Goal: Task Accomplishment & Management: Use online tool/utility

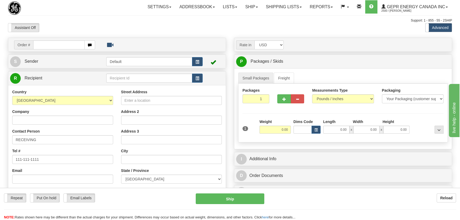
drag, startPoint x: 54, startPoint y: 45, endPoint x: 57, endPoint y: 46, distance: 3.6
click at [54, 45] on input "text" at bounding box center [59, 44] width 52 height 9
click at [39, 45] on input "0086691316" at bounding box center [59, 44] width 52 height 9
type input "86691316"
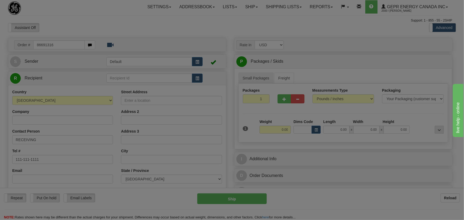
click at [112, 23] on body "Training Course Close Toggle navigation Settings Shipping Preferences New Recip…" at bounding box center [232, 110] width 464 height 220
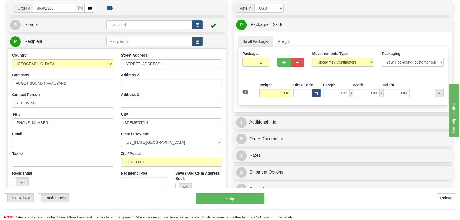
scroll to position [48, 0]
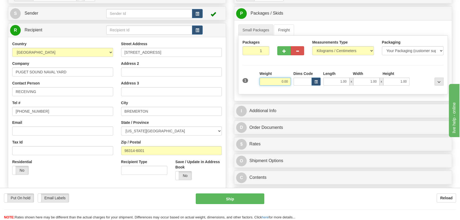
drag, startPoint x: 278, startPoint y: 79, endPoint x: 292, endPoint y: 82, distance: 14.4
click at [292, 82] on div "Weight 0.00" at bounding box center [275, 80] width 34 height 19
type input "21.00"
click at [333, 52] on select "Pounds / Inches Kilograms / Centimeters" at bounding box center [343, 50] width 62 height 9
select select "0"
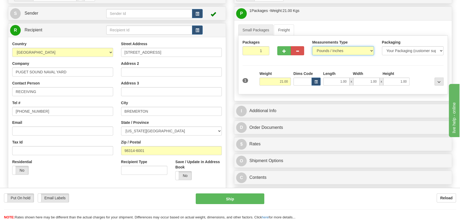
click at [312, 46] on select "Pounds / Inches Kilograms / Centimeters" at bounding box center [343, 50] width 62 height 9
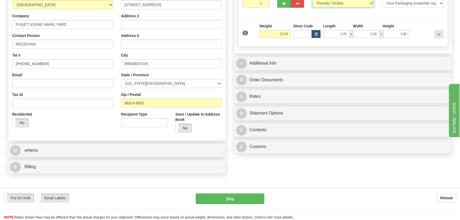
scroll to position [96, 0]
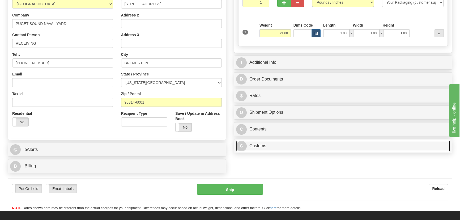
click at [295, 145] on link "C Customs" at bounding box center [343, 146] width 214 height 11
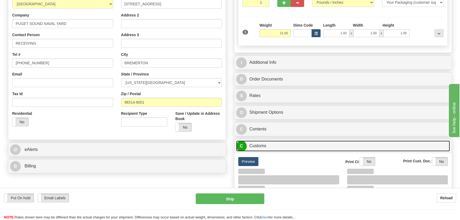
scroll to position [193, 0]
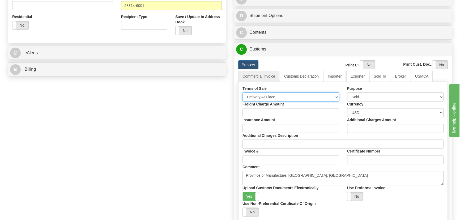
click at [280, 96] on select "Free Carrier Free On Board Ex Works Delivered Duty Unpaid Delivered Duty Paid C…" at bounding box center [291, 97] width 97 height 9
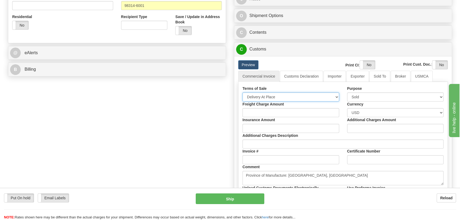
select select "7"
click at [243, 93] on select "Free Carrier Free On Board Ex Works Delivered Duty Unpaid Delivered Duty Paid C…" at bounding box center [291, 97] width 97 height 9
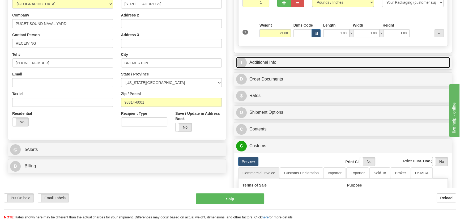
click at [342, 58] on link "I Additional Info" at bounding box center [343, 62] width 214 height 11
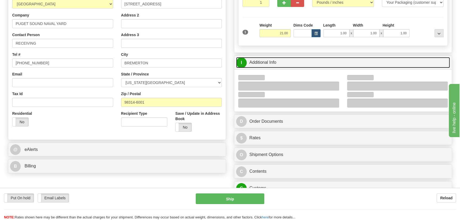
scroll to position [169, 0]
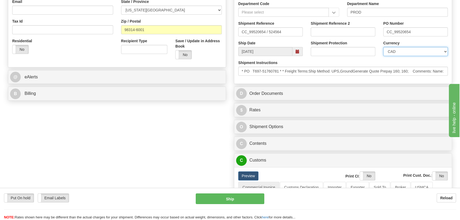
click at [404, 50] on select "CAD USD EUR ZAR [PERSON_NAME] ARN AUD AUS AWG BBD BFR BGN BHD BMD BND BRC BRL C…" at bounding box center [416, 51] width 65 height 9
select select "1"
click at [384, 47] on select "CAD USD EUR ZAR [PERSON_NAME] ARN AUD AUS AWG BBD BFR BGN BHD BMD BND BRC BRL C…" at bounding box center [416, 51] width 65 height 9
click at [334, 31] on input "Shipment Reference 2" at bounding box center [343, 31] width 65 height 9
drag, startPoint x: 339, startPoint y: 33, endPoint x: 308, endPoint y: 32, distance: 31.4
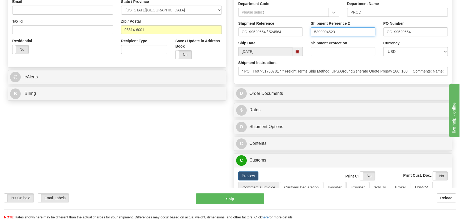
click at [308, 32] on div "Shipment Reference 2 5399004523" at bounding box center [343, 31] width 73 height 20
type input "5399004523"
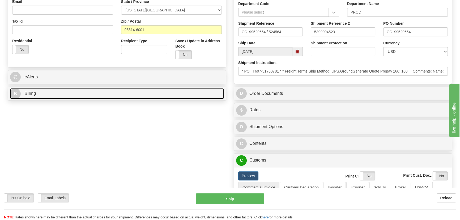
click at [132, 96] on link "B Billing" at bounding box center [117, 93] width 214 height 11
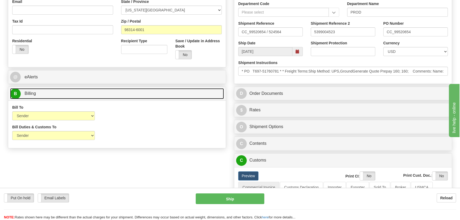
click at [132, 96] on link "B Billing" at bounding box center [117, 93] width 214 height 11
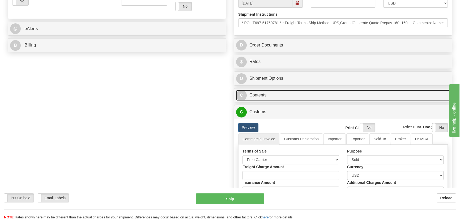
click at [339, 91] on link "C Contents" at bounding box center [343, 95] width 214 height 11
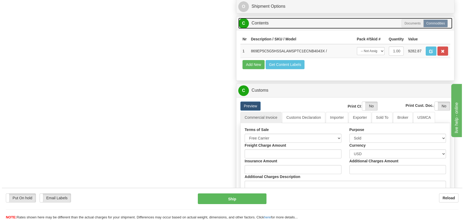
scroll to position [290, 0]
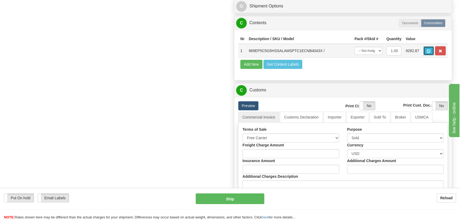
click at [427, 51] on span "button" at bounding box center [429, 50] width 4 height 3
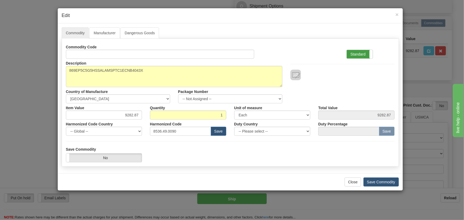
click at [368, 51] on label "Standard" at bounding box center [360, 54] width 26 height 9
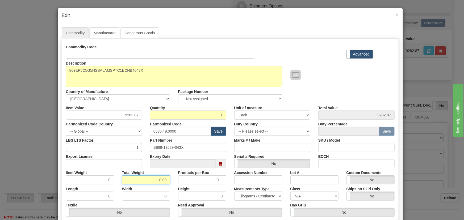
drag, startPoint x: 146, startPoint y: 181, endPoint x: 170, endPoint y: 189, distance: 24.4
click at [170, 189] on div "Commodity Code Standard Advanced Description 869EP5C5G5HSSALAMSPTC1ECNB4043X Co…" at bounding box center [230, 138] width 329 height 191
type input "1"
type input "1.0000"
click at [170, 189] on div "Width 0" at bounding box center [146, 192] width 56 height 16
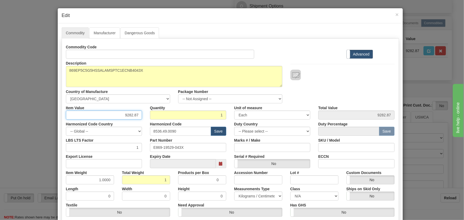
drag, startPoint x: 122, startPoint y: 114, endPoint x: 139, endPoint y: 120, distance: 18.0
click at [145, 121] on div "Commodity Code Standard Advanced Description 869EP5C5G5HSSALAMSPTC1ECNB4043X Co…" at bounding box center [230, 138] width 329 height 191
paste input "7.426,29"
type input "7426.29"
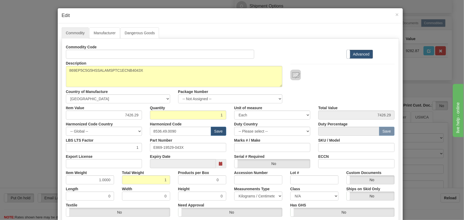
click at [321, 77] on div at bounding box center [342, 75] width 104 height 11
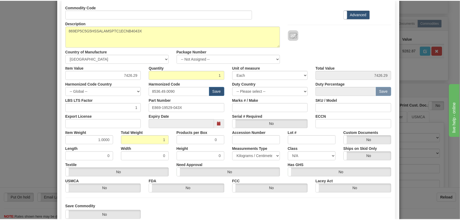
scroll to position [75, 0]
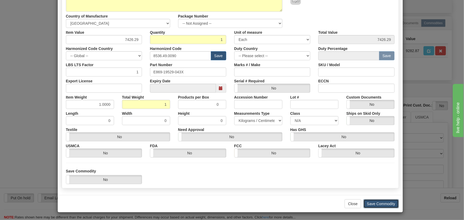
click at [377, 203] on button "Save Commodity" at bounding box center [380, 203] width 35 height 9
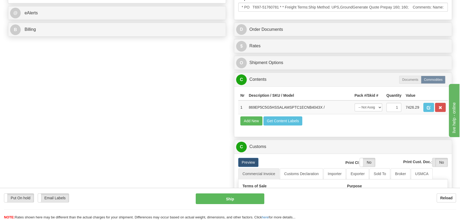
scroll to position [217, 0]
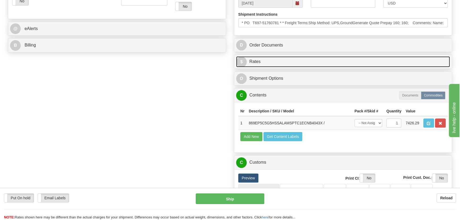
click at [401, 57] on link "$ Rates" at bounding box center [343, 61] width 214 height 11
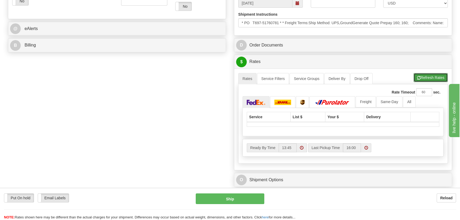
click at [439, 78] on button "Refresh Rates" at bounding box center [431, 77] width 34 height 9
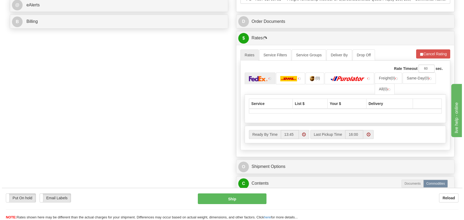
scroll to position [242, 0]
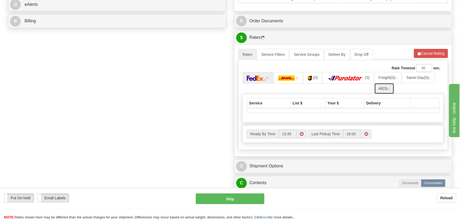
click at [385, 88] on span "(3)" at bounding box center [385, 88] width 5 height 4
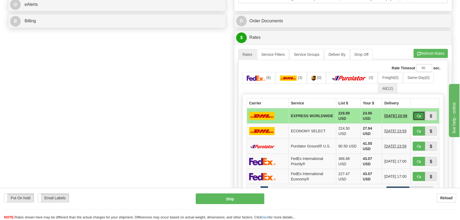
click at [416, 114] on button "button" at bounding box center [419, 115] width 12 height 9
type input "P"
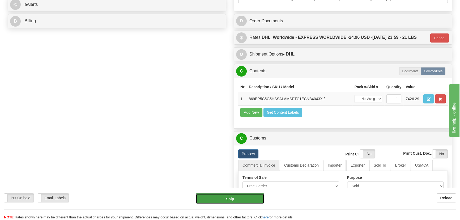
click at [252, 197] on button "Ship" at bounding box center [230, 199] width 69 height 11
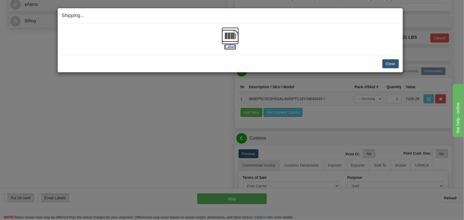
click at [229, 37] on img at bounding box center [230, 35] width 17 height 17
click at [391, 61] on button "Close" at bounding box center [390, 63] width 16 height 9
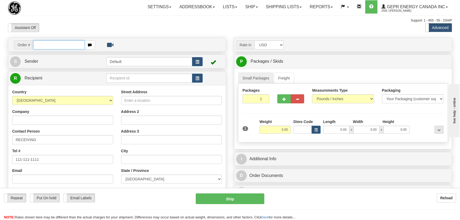
paste input "0086691317"
click at [40, 45] on input "0086691317" at bounding box center [59, 44] width 52 height 9
type input "86691317"
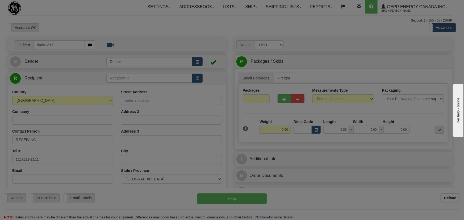
click at [81, 28] on body "Training Course Close Toggle navigation Settings Shipping Preferences New Recip…" at bounding box center [232, 110] width 464 height 220
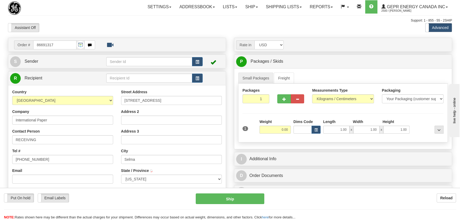
type input "SELMA"
drag, startPoint x: 283, startPoint y: 129, endPoint x: 295, endPoint y: 131, distance: 12.5
click at [295, 131] on div "1 Weight 0.00 Dims Code 1.00" at bounding box center [343, 128] width 204 height 19
type input "21.00"
click at [352, 98] on select "Pounds / Inches Kilograms / Centimeters" at bounding box center [343, 98] width 62 height 9
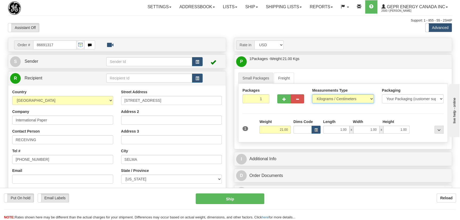
select select "0"
click at [312, 94] on select "Pounds / Inches Kilograms / Centimeters" at bounding box center [343, 98] width 62 height 9
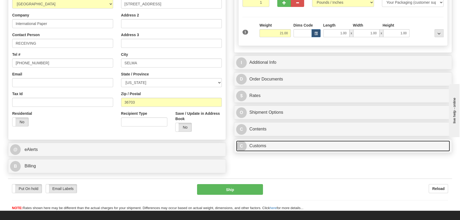
click at [300, 145] on link "C Customs" at bounding box center [343, 146] width 214 height 11
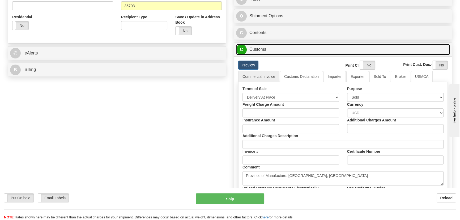
scroll to position [193, 0]
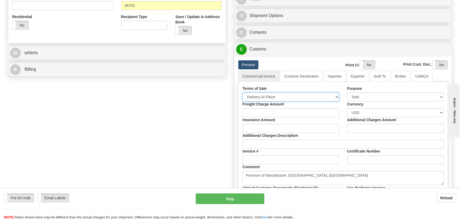
click at [278, 100] on select "Free Carrier Free On Board Ex Works Delivered Duty Unpaid Delivered Duty Paid C…" at bounding box center [291, 97] width 97 height 9
select select "7"
click at [243, 93] on select "Free Carrier Free On Board Ex Works Delivered Duty Unpaid Delivered Duty Paid C…" at bounding box center [291, 97] width 97 height 9
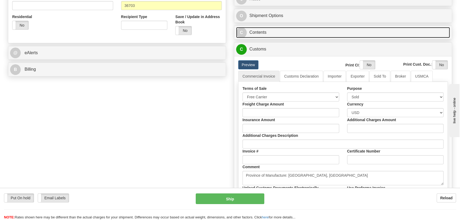
click at [326, 33] on link "C Contents" at bounding box center [343, 32] width 214 height 11
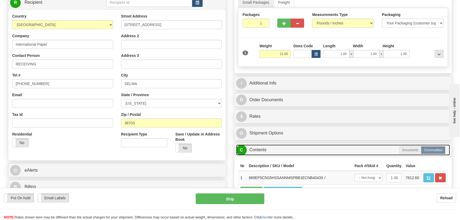
scroll to position [72, 0]
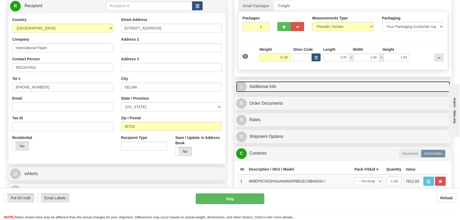
click at [362, 86] on link "I Additional Info" at bounding box center [343, 86] width 214 height 11
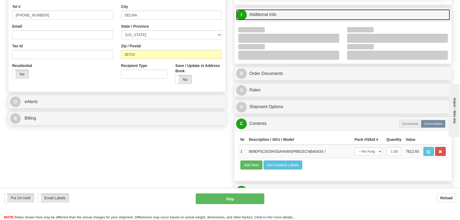
scroll to position [145, 0]
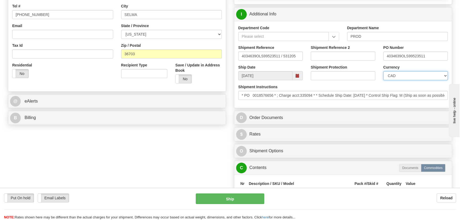
click at [408, 76] on select "CAD USD EUR ZAR [PERSON_NAME] ARN AUD AUS AWG BBD BFR BGN BHD BMD BND BRC BRL C…" at bounding box center [416, 75] width 65 height 9
select select "1"
click at [384, 71] on select "CAD USD EUR ZAR [PERSON_NAME] ARN AUD AUS AWG BBD BFR BGN BHD BMD BND BRC BRL C…" at bounding box center [416, 75] width 65 height 9
click at [347, 54] on input "Shipment Reference 2" at bounding box center [343, 56] width 65 height 9
drag, startPoint x: 348, startPoint y: 53, endPoint x: 298, endPoint y: 49, distance: 50.7
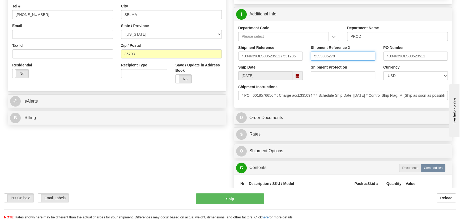
click at [298, 49] on div "Shipment Reference 4034639OLS99523511 / 531205 Shipment Reference 2 5399005278 …" at bounding box center [343, 55] width 218 height 20
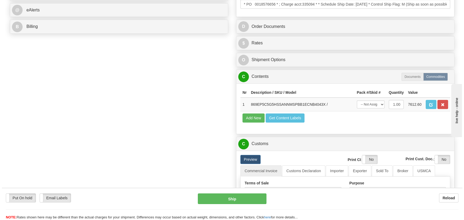
scroll to position [242, 0]
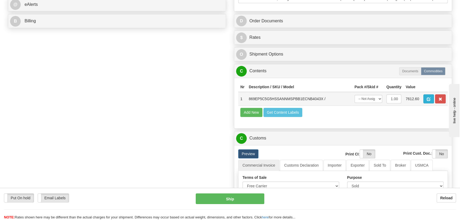
type input "5399005278"
click at [427, 100] on span "button" at bounding box center [429, 99] width 4 height 3
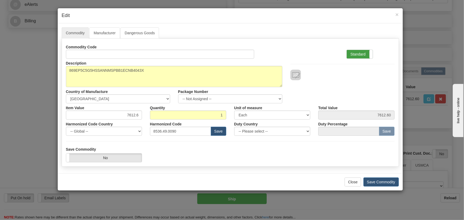
click at [359, 54] on label "Standard" at bounding box center [360, 54] width 26 height 9
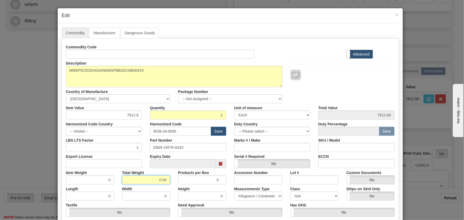
drag, startPoint x: 152, startPoint y: 180, endPoint x: 169, endPoint y: 186, distance: 18.2
click at [169, 186] on div "Commodity Code Standard Advanced Description 869EP5C5G5HSSANNMSPBB1ECNB4043X Co…" at bounding box center [230, 138] width 329 height 191
type input "1"
type input "1.0000"
click at [170, 186] on div "Width 0" at bounding box center [146, 192] width 56 height 16
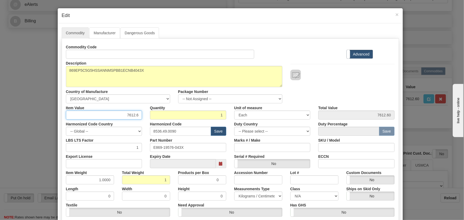
drag, startPoint x: 125, startPoint y: 114, endPoint x: 164, endPoint y: 114, distance: 39.1
click at [154, 120] on div "Commodity Code Standard Advanced Description 869EP5C5G5HSSANNMSPBB1ECNB4043X Co…" at bounding box center [230, 138] width 329 height 191
paste input "4.062,49"
type input "4062.49"
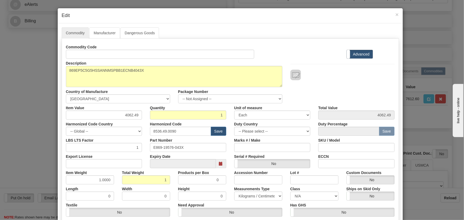
click at [281, 58] on div "Commodity Code Standard Advanced" at bounding box center [230, 51] width 337 height 16
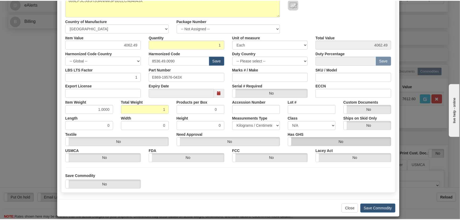
scroll to position [75, 0]
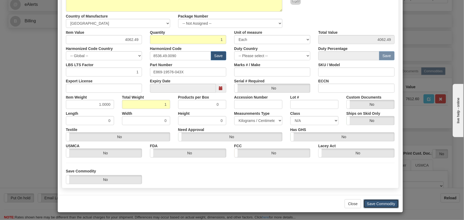
click at [387, 203] on button "Save Commodity" at bounding box center [380, 203] width 35 height 9
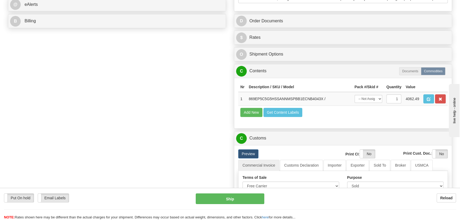
scroll to position [193, 0]
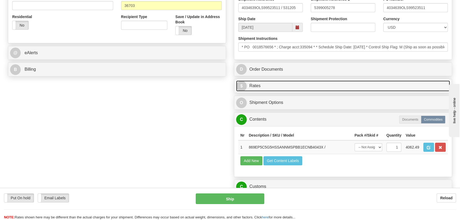
click at [391, 84] on link "$ Rates" at bounding box center [343, 86] width 214 height 11
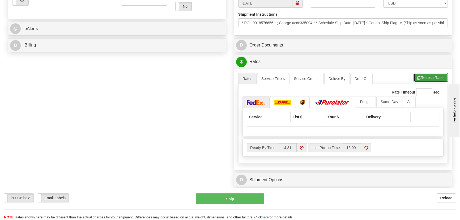
click at [427, 74] on button "Refresh Rates" at bounding box center [431, 77] width 34 height 9
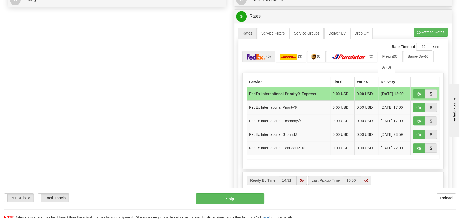
scroll to position [266, 0]
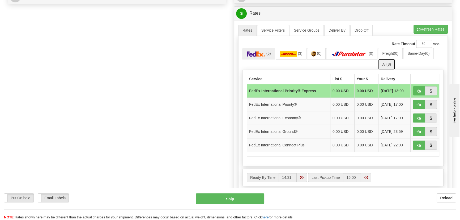
click at [389, 62] on link "All (8)" at bounding box center [386, 64] width 17 height 11
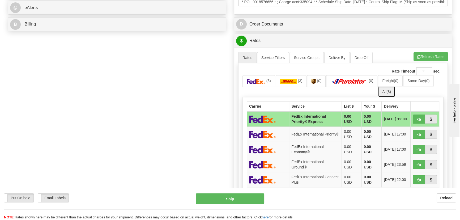
scroll to position [217, 0]
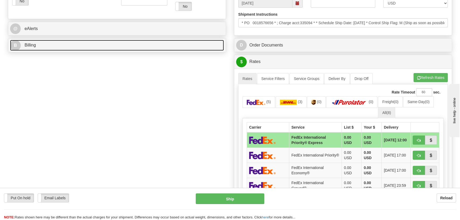
click at [157, 45] on link "B Billing" at bounding box center [117, 45] width 214 height 11
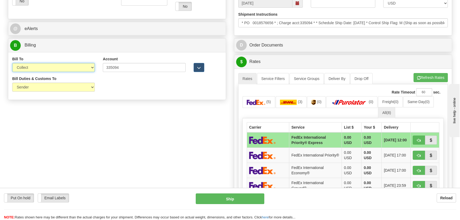
click at [62, 66] on select "Sender Recipient Third Party Collect" at bounding box center [53, 67] width 83 height 9
select select "1"
click at [12, 63] on select "Sender Recipient Third Party Collect" at bounding box center [53, 67] width 83 height 9
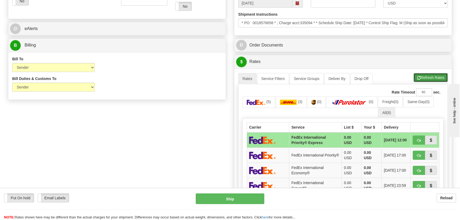
click at [434, 79] on button "Refresh Rates" at bounding box center [431, 77] width 34 height 9
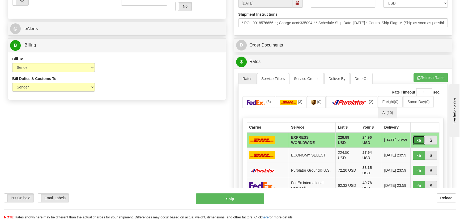
click at [417, 140] on span "button" at bounding box center [419, 140] width 4 height 3
type input "P"
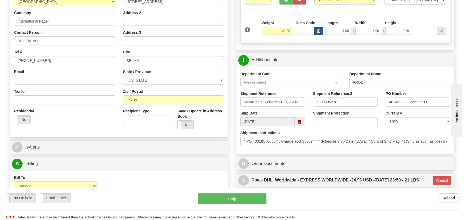
scroll to position [96, 0]
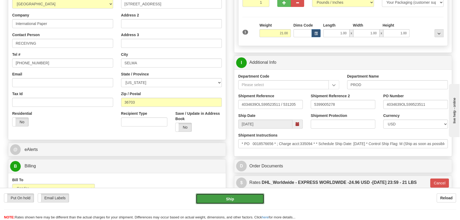
click at [234, 199] on button "Ship" at bounding box center [230, 199] width 69 height 11
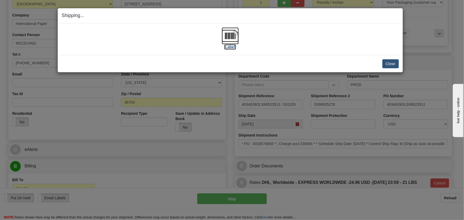
click at [232, 37] on img at bounding box center [230, 35] width 17 height 17
click at [389, 65] on button "Close" at bounding box center [390, 63] width 16 height 9
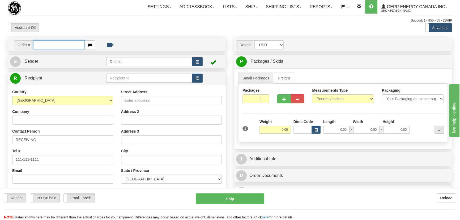
paste input "0086691360"
click at [41, 44] on input "0086691360" at bounding box center [59, 44] width 52 height 9
type input "86691360"
click at [245, 23] on body "Training Course Close Toggle navigation Settings Shipping Preferences New Recip…" at bounding box center [232, 110] width 464 height 220
type input "BEAUMONT"
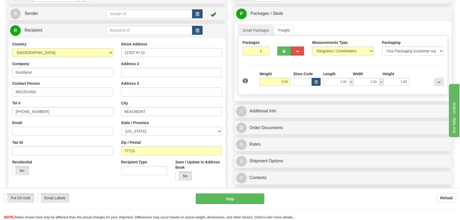
scroll to position [48, 0]
click at [335, 48] on select "Pounds / Inches Kilograms / Centimeters" at bounding box center [343, 50] width 62 height 9
select select "0"
click at [312, 46] on select "Pounds / Inches Kilograms / Centimeters" at bounding box center [343, 50] width 62 height 9
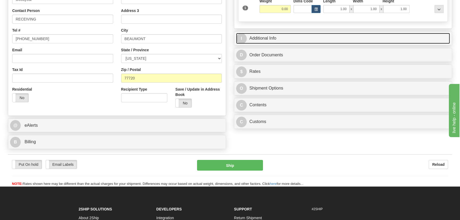
click at [371, 39] on link "I Additional Info" at bounding box center [343, 38] width 214 height 11
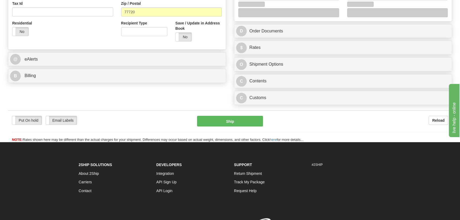
scroll to position [193, 0]
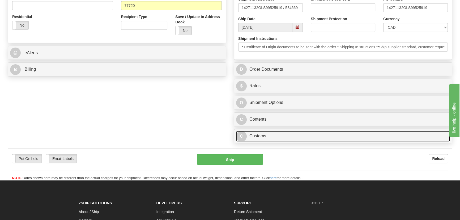
click at [307, 137] on link "C Customs" at bounding box center [343, 136] width 214 height 11
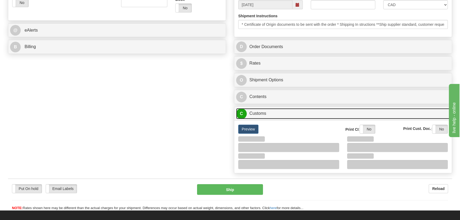
scroll to position [242, 0]
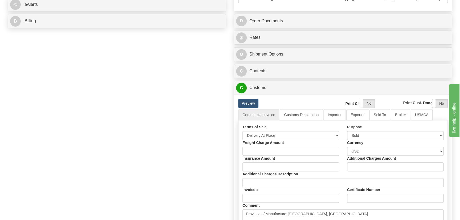
click at [288, 131] on div "Terms of Sale Free Carrier Free On Board Ex Works Delivered Duty Unpaid Deliver…" at bounding box center [291, 132] width 105 height 16
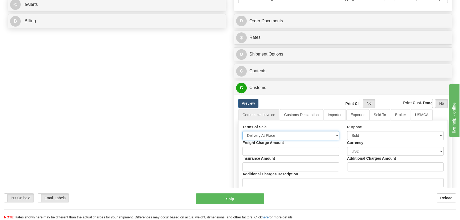
click at [288, 135] on select "Free Carrier Free On Board Ex Works Delivered Duty Unpaid Delivered Duty Paid C…" at bounding box center [291, 135] width 97 height 9
select select "7"
click at [243, 131] on select "Free Carrier Free On Board Ex Works Delivered Duty Unpaid Delivered Duty Paid C…" at bounding box center [291, 135] width 97 height 9
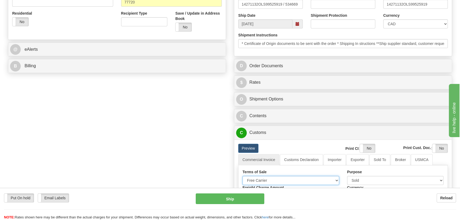
scroll to position [121, 0]
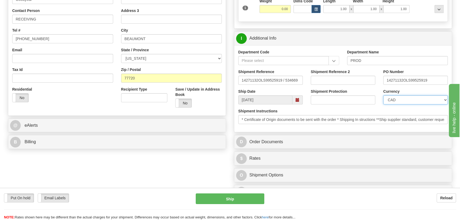
click at [415, 100] on select "CAD USD EUR ZAR [PERSON_NAME] ARN AUD AUS AWG BBD BFR BGN BHD BMD BND BRC BRL C…" at bounding box center [416, 99] width 65 height 9
select select "1"
click at [384, 95] on select "CAD USD EUR ZAR [PERSON_NAME] ARN AUD AUS AWG BBD BFR BGN BHD BMD BND BRC BRL C…" at bounding box center [416, 99] width 65 height 9
click at [351, 79] on input "Shipment Reference 2" at bounding box center [343, 80] width 65 height 9
drag, startPoint x: 351, startPoint y: 79, endPoint x: 271, endPoint y: 69, distance: 80.6
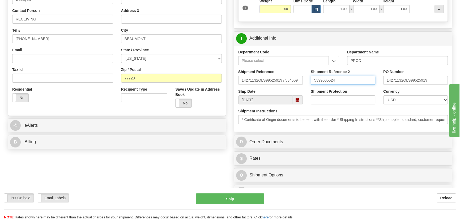
click at [271, 69] on div "Shipment Reference 14271132OLS99525919 / 534669 Shipment Reference 2 5399005524…" at bounding box center [343, 79] width 218 height 20
type input "5399005524"
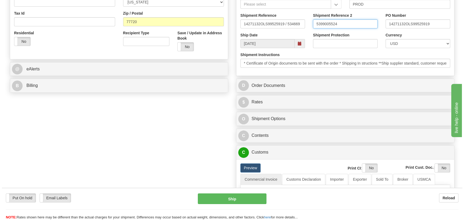
scroll to position [217, 0]
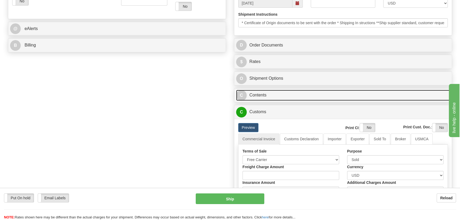
click at [340, 94] on link "C Contents" at bounding box center [343, 95] width 214 height 11
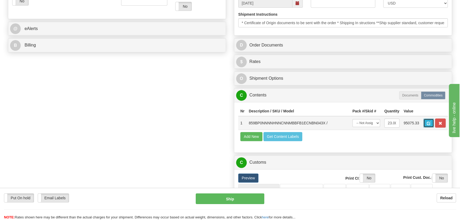
click at [427, 122] on button "button" at bounding box center [429, 123] width 11 height 9
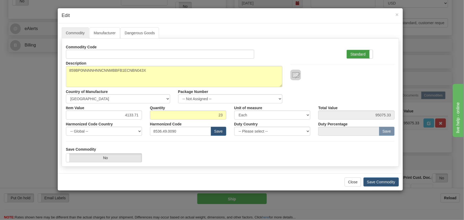
click at [367, 52] on label "Standard" at bounding box center [360, 54] width 26 height 9
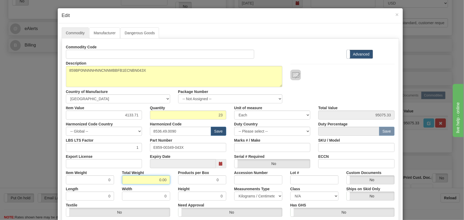
drag, startPoint x: 154, startPoint y: 179, endPoint x: 174, endPoint y: 186, distance: 21.4
click at [174, 186] on div "Commodity Code Standard Advanced Description 859BP0NNNNHNNCNNMBBFB1ECNBN043X Co…" at bounding box center [230, 138] width 329 height 191
type input "23"
type input "1.0000"
click at [326, 84] on div "Description 859BP0NNNNHNNCNNMBBFB1ECNBN043X Country of Manufacture -- Unknown -…" at bounding box center [230, 81] width 337 height 45
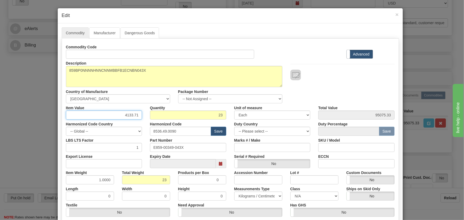
drag, startPoint x: 123, startPoint y: 114, endPoint x: 140, endPoint y: 114, distance: 17.0
click at [140, 114] on input "4133.71" at bounding box center [104, 115] width 76 height 9
paste input "3.465,4"
type input "3465.41"
type input "79704.43"
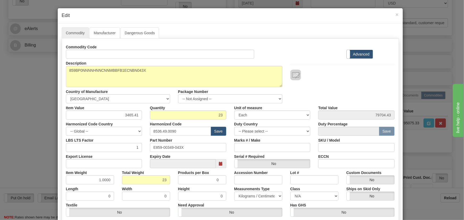
click at [337, 88] on div "Description 859BP0NNNNHNNCNNMBBFB1ECNBN043X Country of Manufacture -- Unknown -…" at bounding box center [230, 81] width 337 height 45
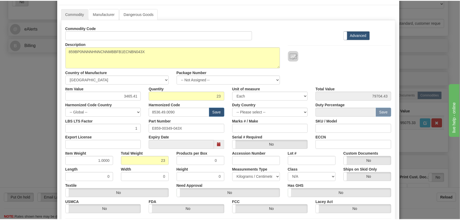
scroll to position [75, 0]
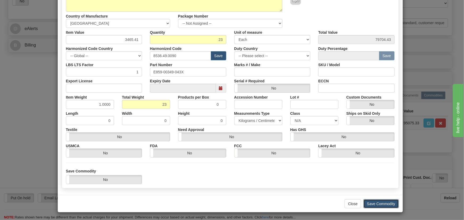
click at [378, 202] on button "Save Commodity" at bounding box center [380, 203] width 35 height 9
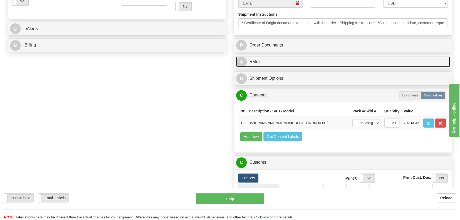
click at [354, 61] on link "$ Rates" at bounding box center [343, 61] width 214 height 11
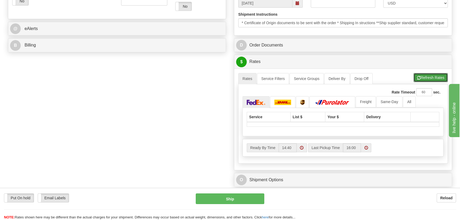
click at [422, 75] on button "Refresh Rates" at bounding box center [431, 77] width 34 height 9
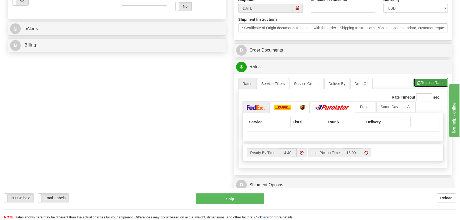
click at [421, 80] on button "Refresh Rates" at bounding box center [431, 82] width 34 height 9
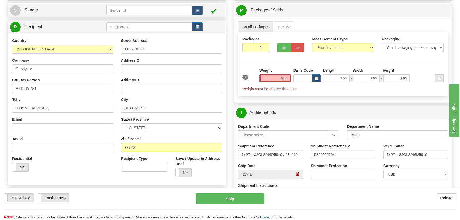
scroll to position [48, 0]
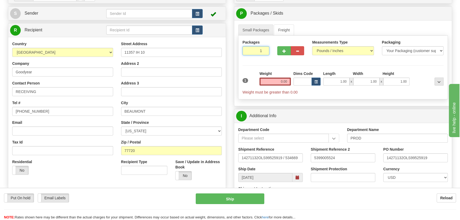
drag, startPoint x: 253, startPoint y: 52, endPoint x: 270, endPoint y: 59, distance: 18.8
click at [271, 58] on div "Packages 1 1" at bounding box center [256, 50] width 35 height 20
type input "23"
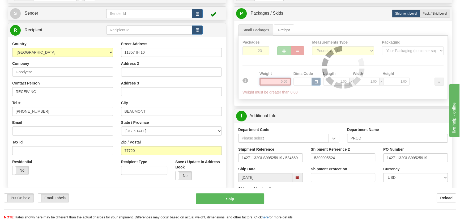
click at [277, 82] on div "Packages 23 1 Measurements Type" at bounding box center [343, 68] width 210 height 64
click at [277, 82] on div at bounding box center [343, 68] width 209 height 64
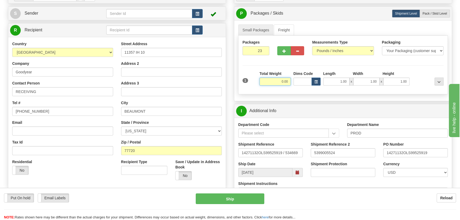
click at [276, 81] on input "0.00" at bounding box center [275, 82] width 31 height 8
type input "230.00"
click at [422, 81] on div at bounding box center [428, 78] width 34 height 15
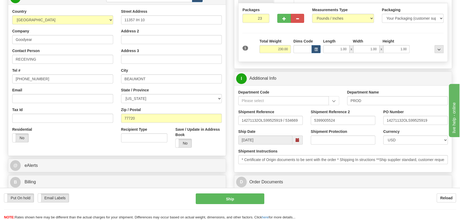
scroll to position [145, 0]
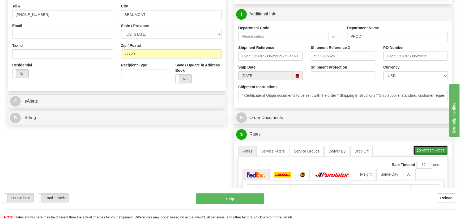
click at [428, 150] on button "Refresh Rates" at bounding box center [431, 150] width 34 height 9
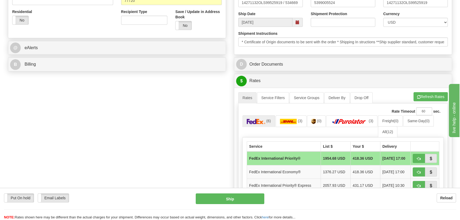
scroll to position [217, 0]
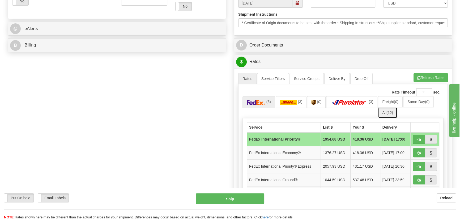
click at [389, 111] on span "(12)" at bounding box center [390, 113] width 7 height 4
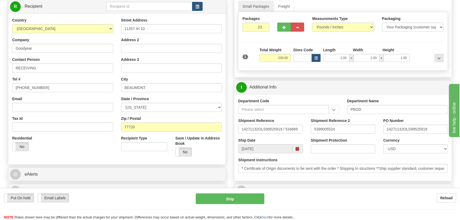
scroll to position [48, 0]
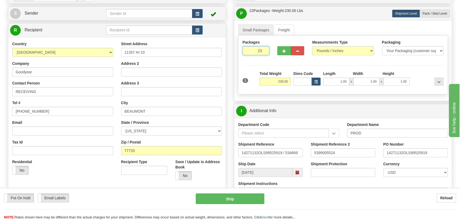
click at [274, 53] on div "Packages 23 1" at bounding box center [343, 50] width 209 height 20
type input "1"
click at [411, 69] on div "Packages 1 1 Measurements Type" at bounding box center [343, 65] width 210 height 59
drag, startPoint x: 279, startPoint y: 82, endPoint x: 292, endPoint y: 81, distance: 13.0
click at [292, 81] on div "Weight 230.00" at bounding box center [275, 80] width 34 height 19
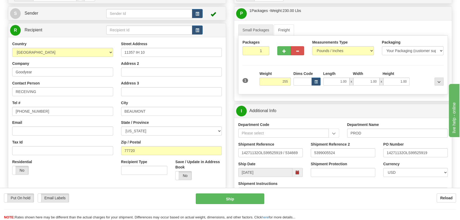
type input "255.00"
click at [419, 69] on div "Packages 1 1 Measurements Type" at bounding box center [343, 65] width 210 height 59
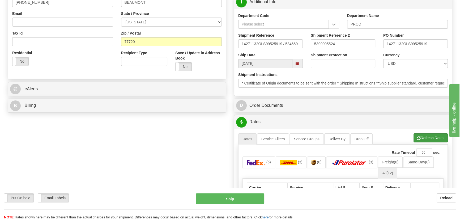
scroll to position [169, 0]
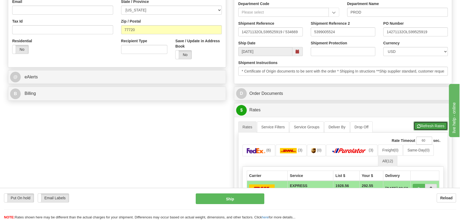
click at [436, 125] on button "Refresh Rates" at bounding box center [431, 125] width 34 height 9
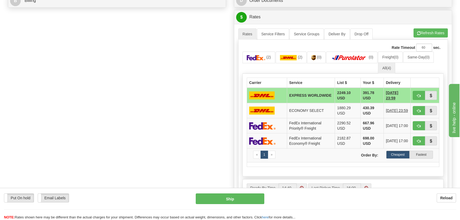
scroll to position [266, 0]
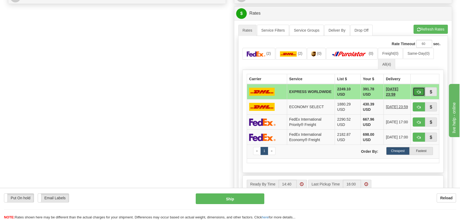
click at [419, 90] on span "button" at bounding box center [419, 91] width 4 height 3
type input "P"
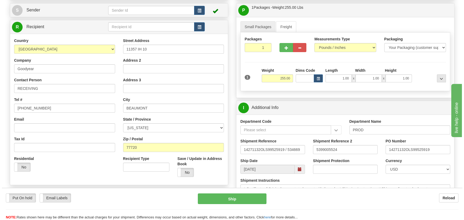
scroll to position [48, 0]
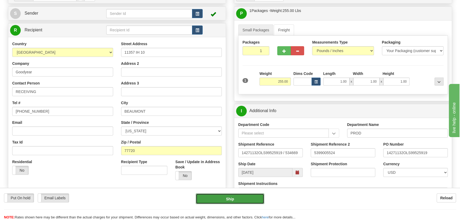
click at [236, 199] on button "Ship" at bounding box center [230, 199] width 69 height 11
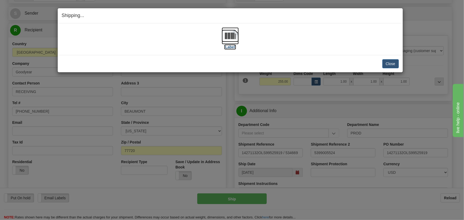
click at [233, 35] on img at bounding box center [230, 35] width 17 height 17
click at [393, 61] on button "Close" at bounding box center [390, 63] width 16 height 9
